Goal: Book appointment/travel/reservation

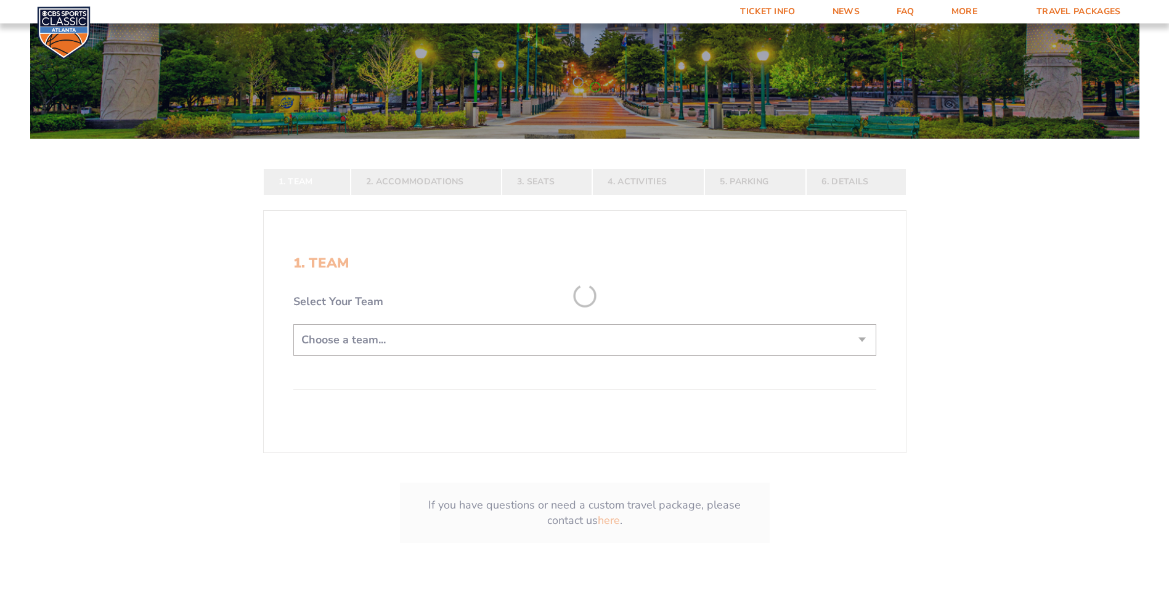
scroll to position [185, 0]
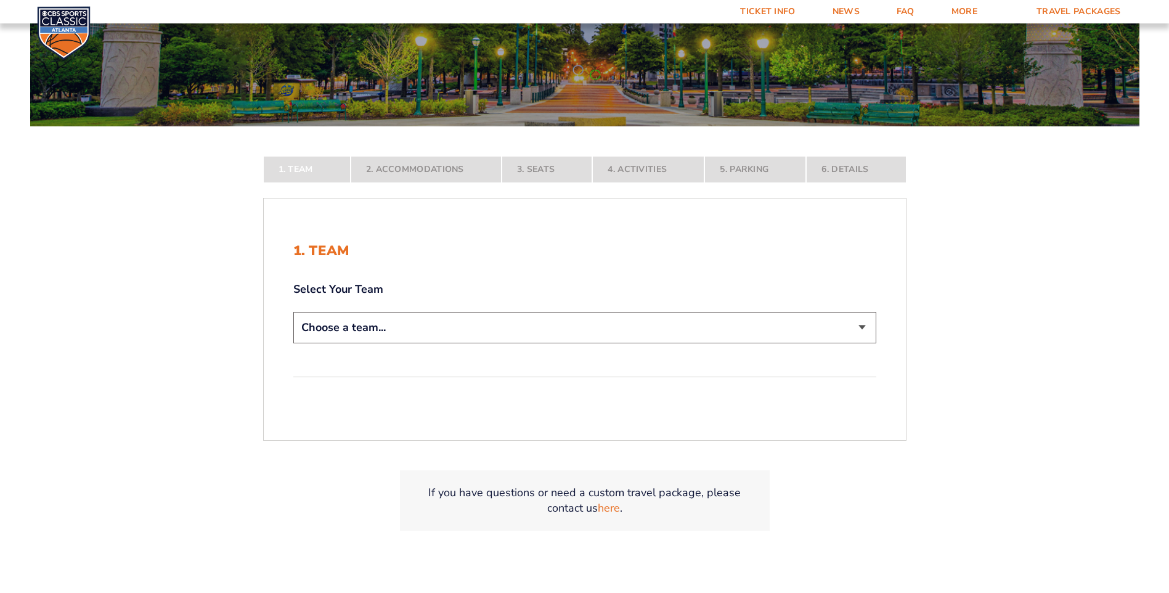
click at [850, 321] on select "Choose a team... [US_STATE] Wildcats [US_STATE] State Buckeyes [US_STATE] Tar H…" at bounding box center [584, 327] width 583 height 31
select select "12956"
click at [293, 343] on select "Choose a team... [US_STATE] Wildcats [US_STATE] State Buckeyes [US_STATE] Tar H…" at bounding box center [584, 327] width 583 height 31
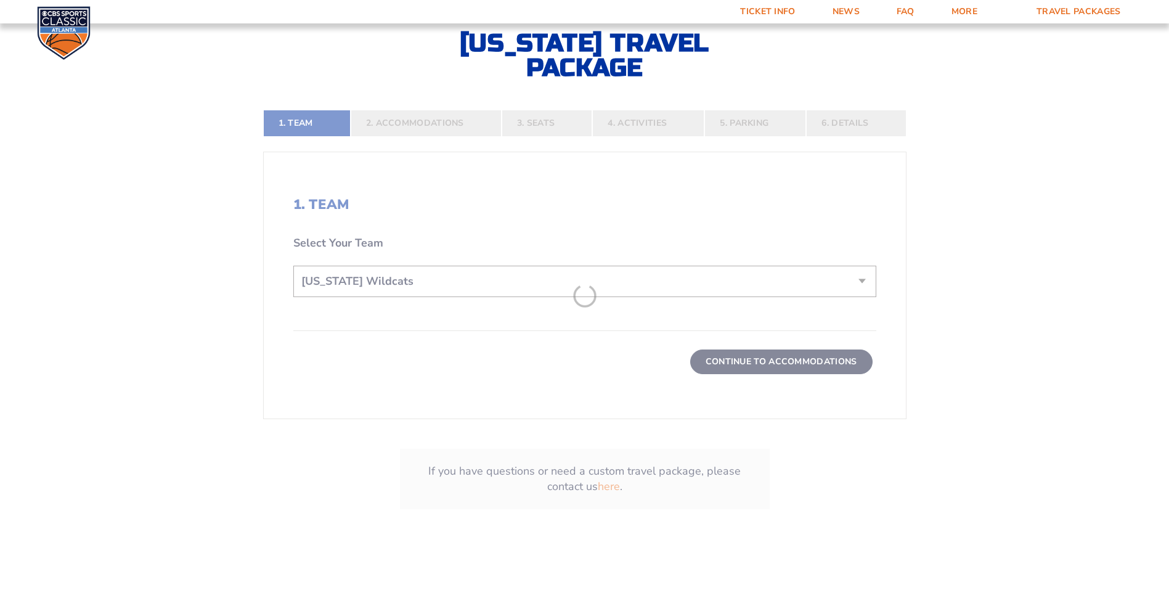
scroll to position [370, 0]
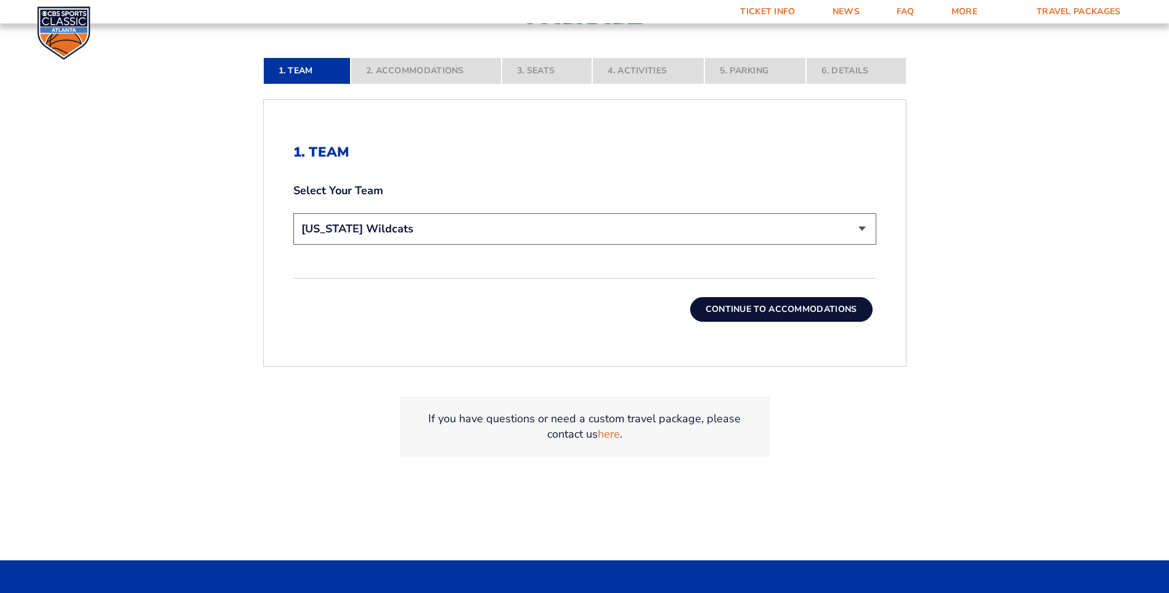
click at [794, 312] on button "Continue To Accommodations" at bounding box center [781, 309] width 182 height 25
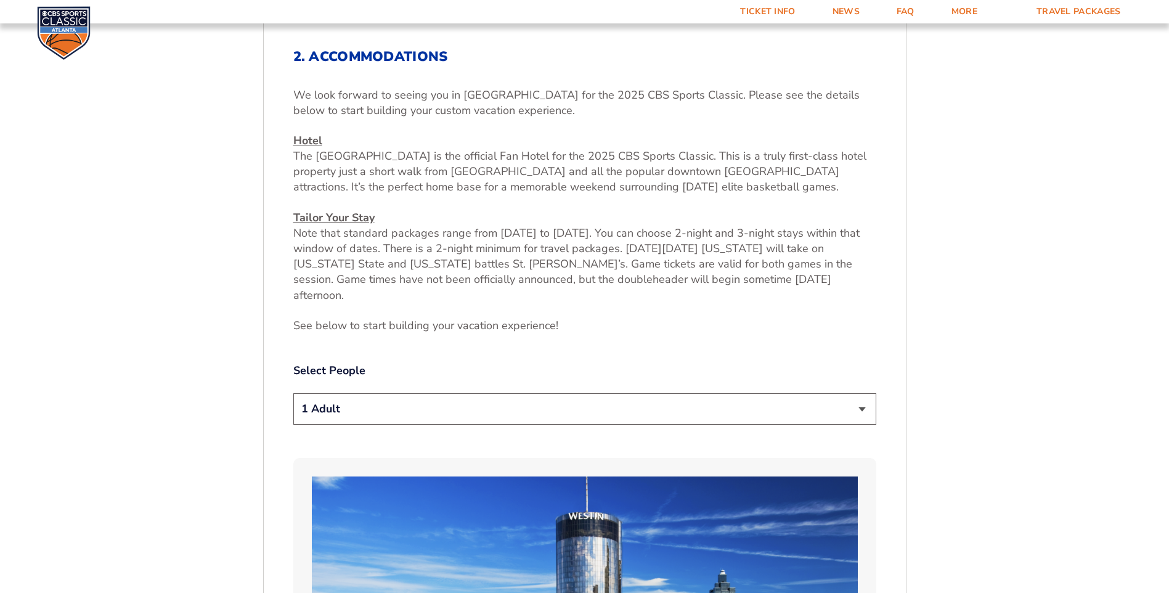
scroll to position [527, 0]
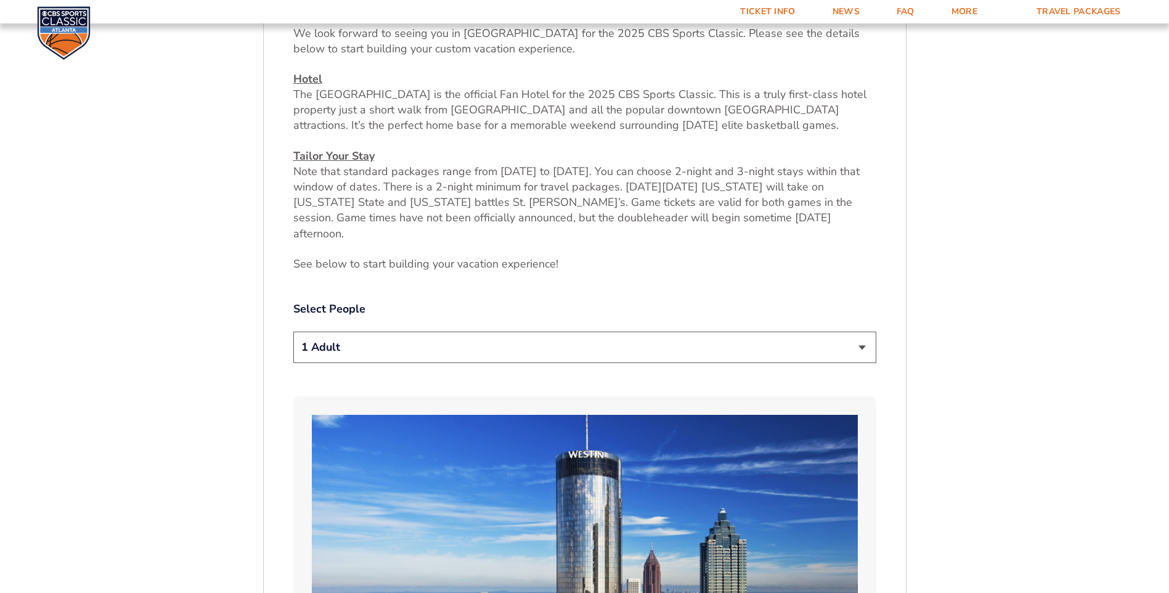
click at [857, 333] on select "1 Adult 2 Adults 3 Adults 4 Adults 2 Adults + 1 Child 2 Adults + 2 Children 2 A…" at bounding box center [584, 347] width 583 height 31
select select "2 Adults"
click at [293, 332] on select "1 Adult 2 Adults 3 Adults 4 Adults 2 Adults + 1 Child 2 Adults + 2 Children 2 A…" at bounding box center [584, 347] width 583 height 31
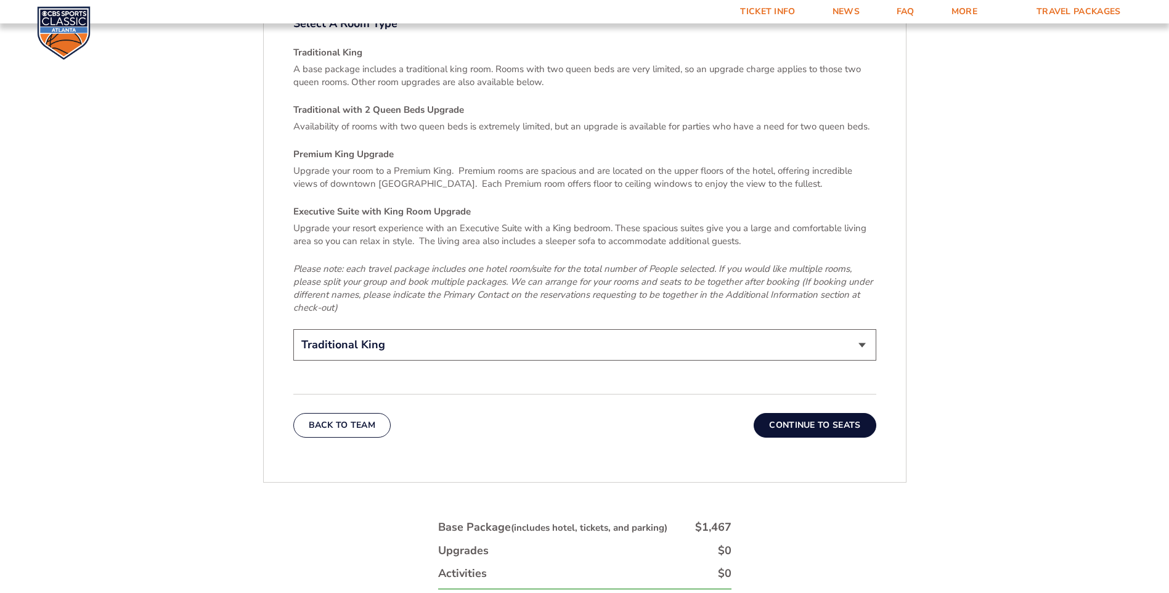
scroll to position [1883, 0]
click at [835, 410] on button "Continue To Seats" at bounding box center [815, 422] width 122 height 25
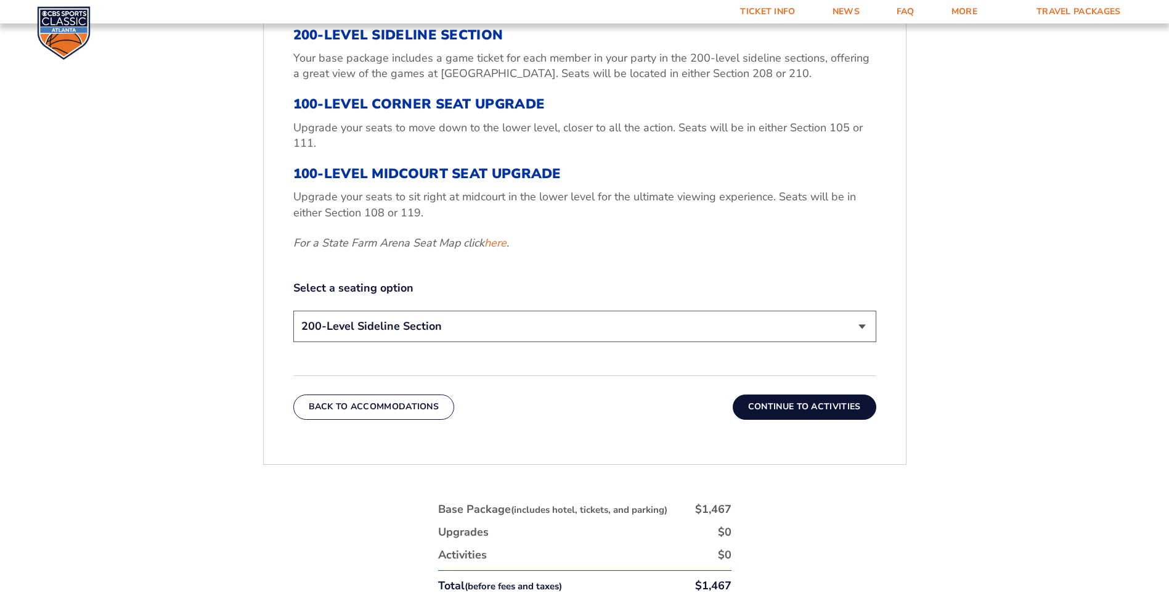
scroll to position [527, 0]
click at [863, 327] on select "200-Level Sideline Section 100-Level Corner Seat Upgrade (+$120 per person) 100…" at bounding box center [584, 324] width 583 height 31
click at [293, 309] on select "200-Level Sideline Section 100-Level Corner Seat Upgrade (+$120 per person) 100…" at bounding box center [584, 324] width 583 height 31
click at [857, 328] on select "200-Level Sideline Section 100-Level Corner Seat Upgrade (+$120 per person) 100…" at bounding box center [584, 324] width 583 height 31
select select "100-Level Corner Seat Upgrade"
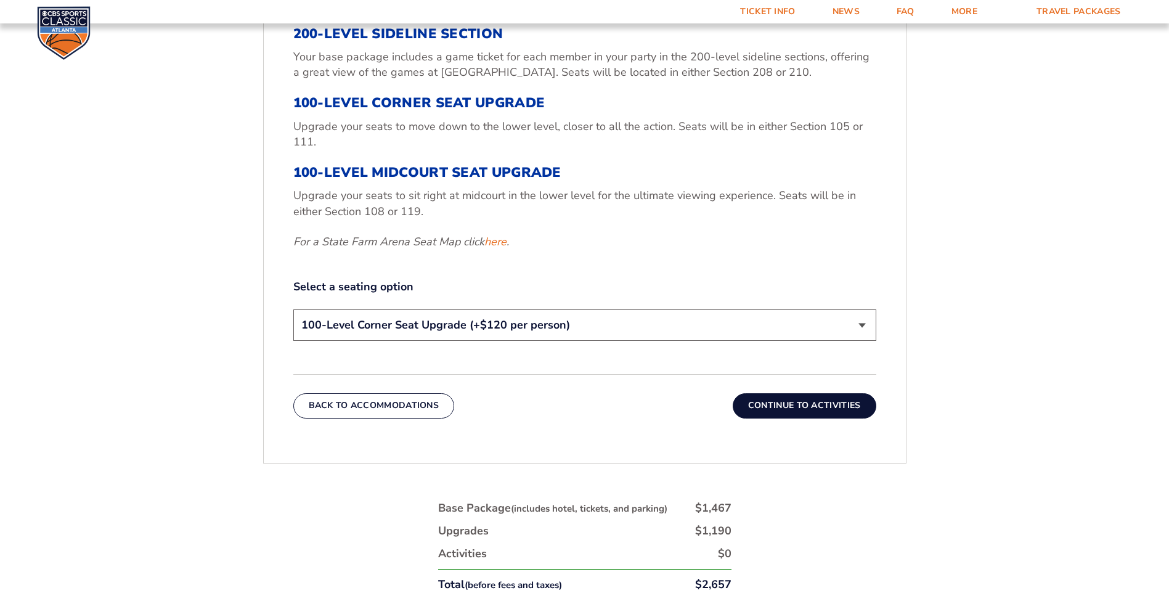
click at [293, 309] on select "200-Level Sideline Section 100-Level Corner Seat Upgrade (+$120 per person) 100…" at bounding box center [584, 324] width 583 height 31
click at [502, 244] on link "here" at bounding box center [495, 241] width 22 height 15
click at [790, 408] on button "Continue To Activities" at bounding box center [805, 405] width 144 height 25
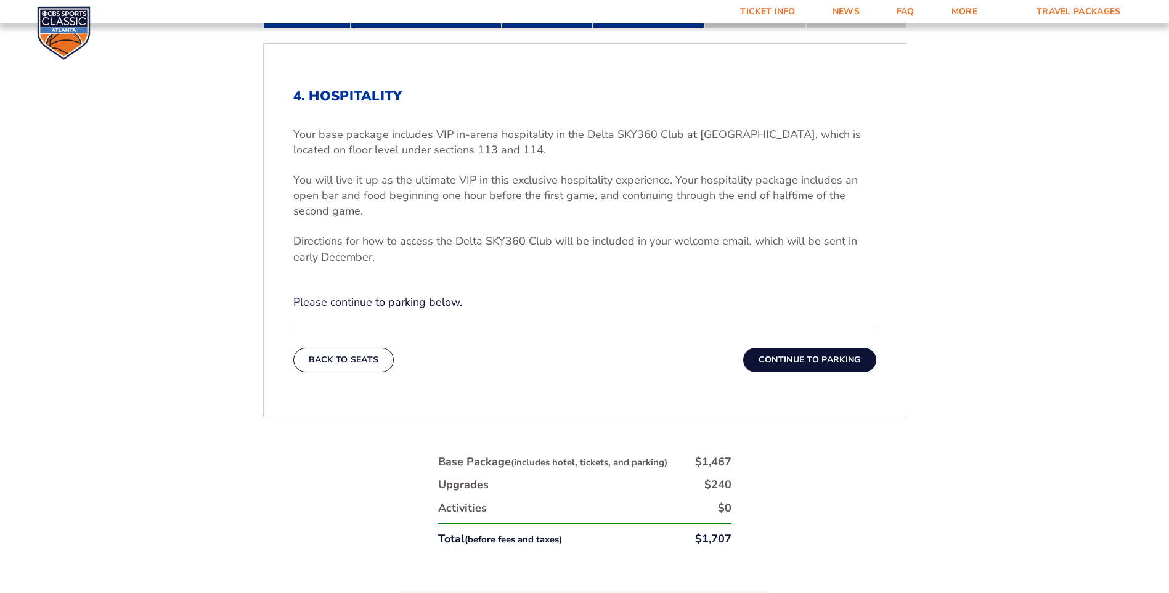
scroll to position [465, 0]
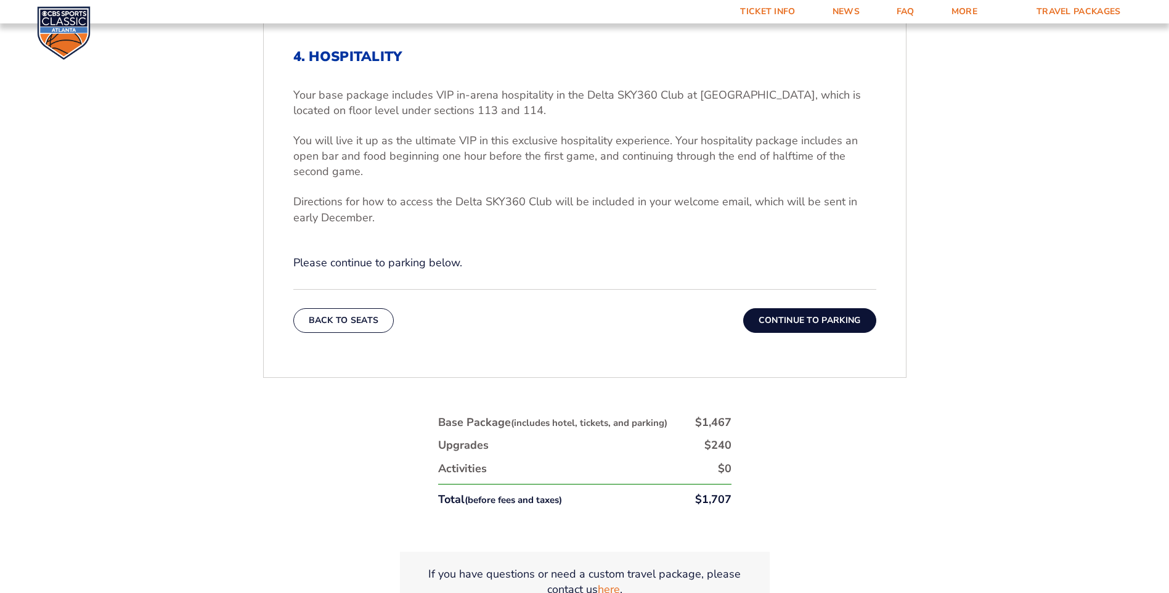
click at [791, 319] on button "Continue To Parking" at bounding box center [809, 320] width 133 height 25
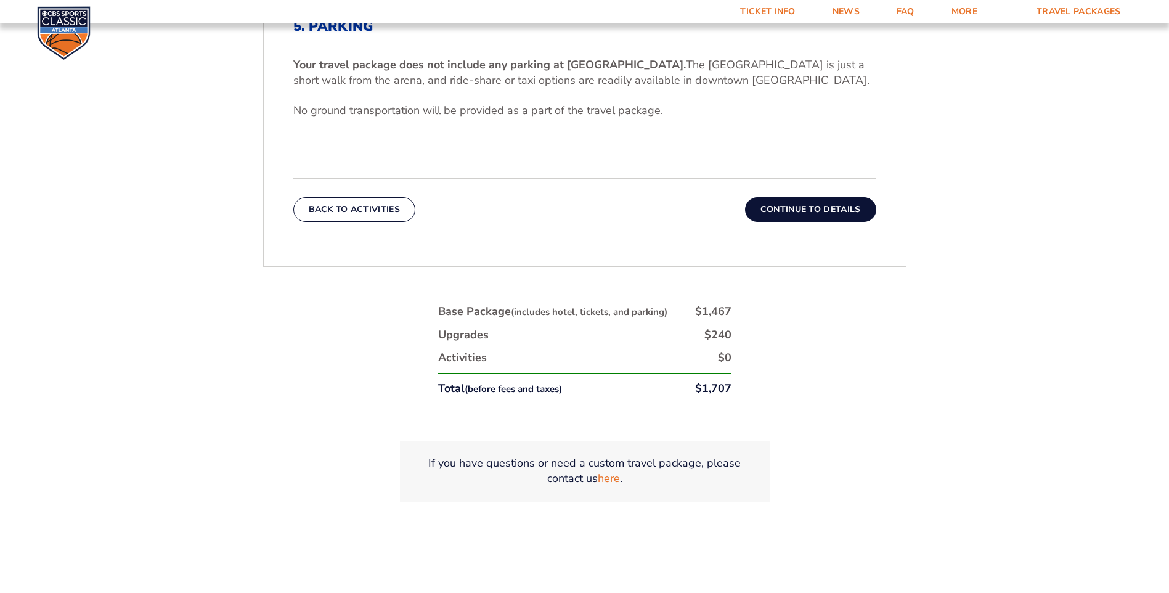
scroll to position [527, 0]
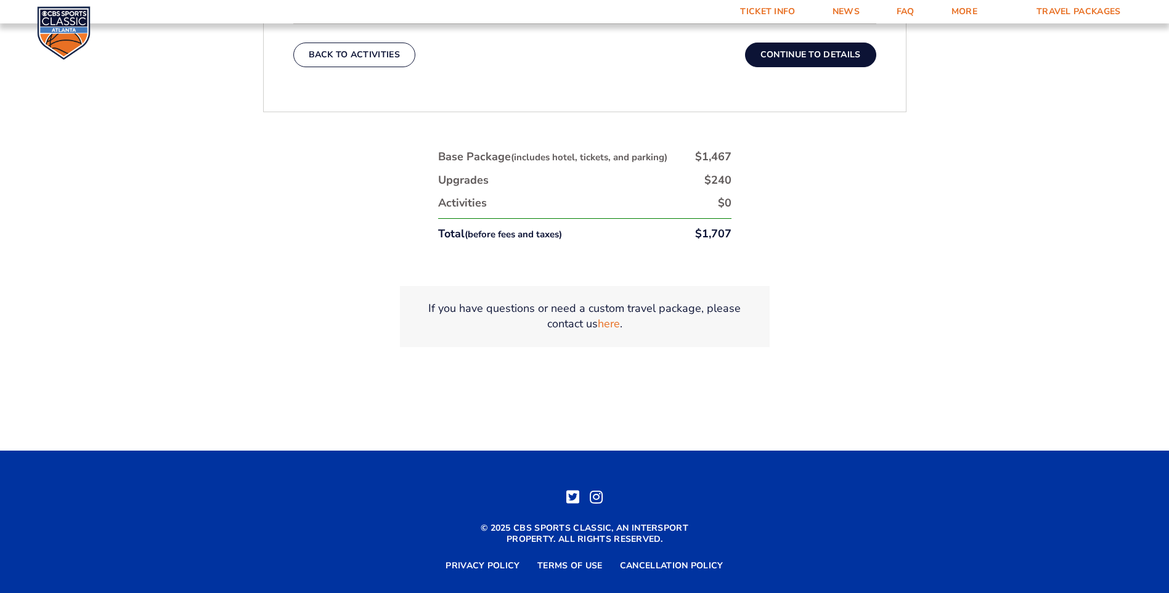
click at [822, 57] on button "Continue To Details" at bounding box center [810, 55] width 131 height 25
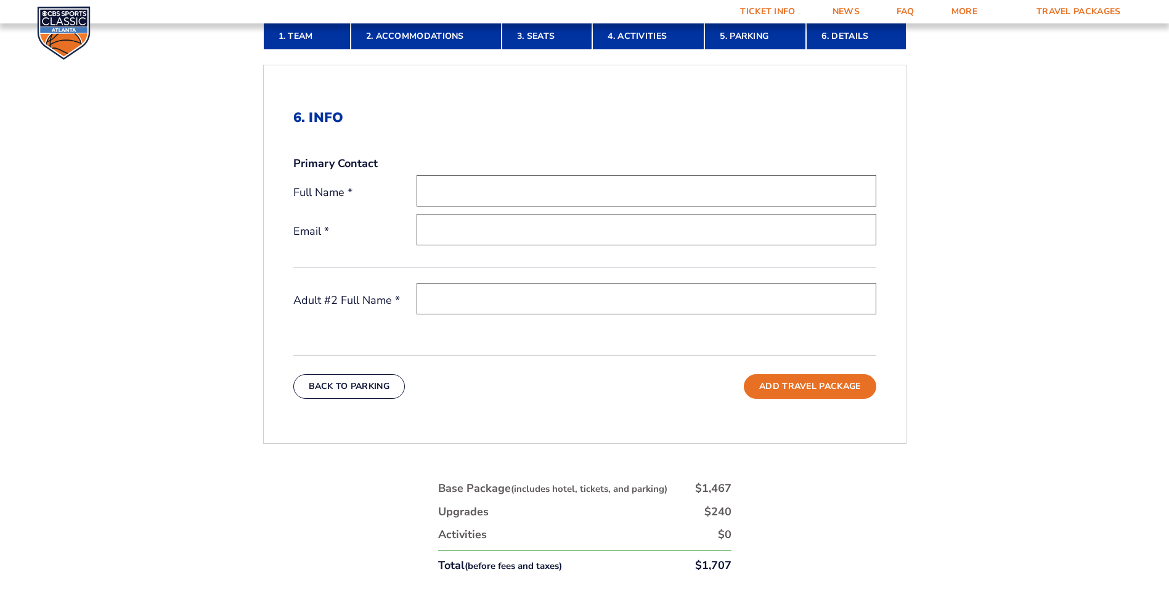
scroll to position [404, 0]
